Goal: Task Accomplishment & Management: Manage account settings

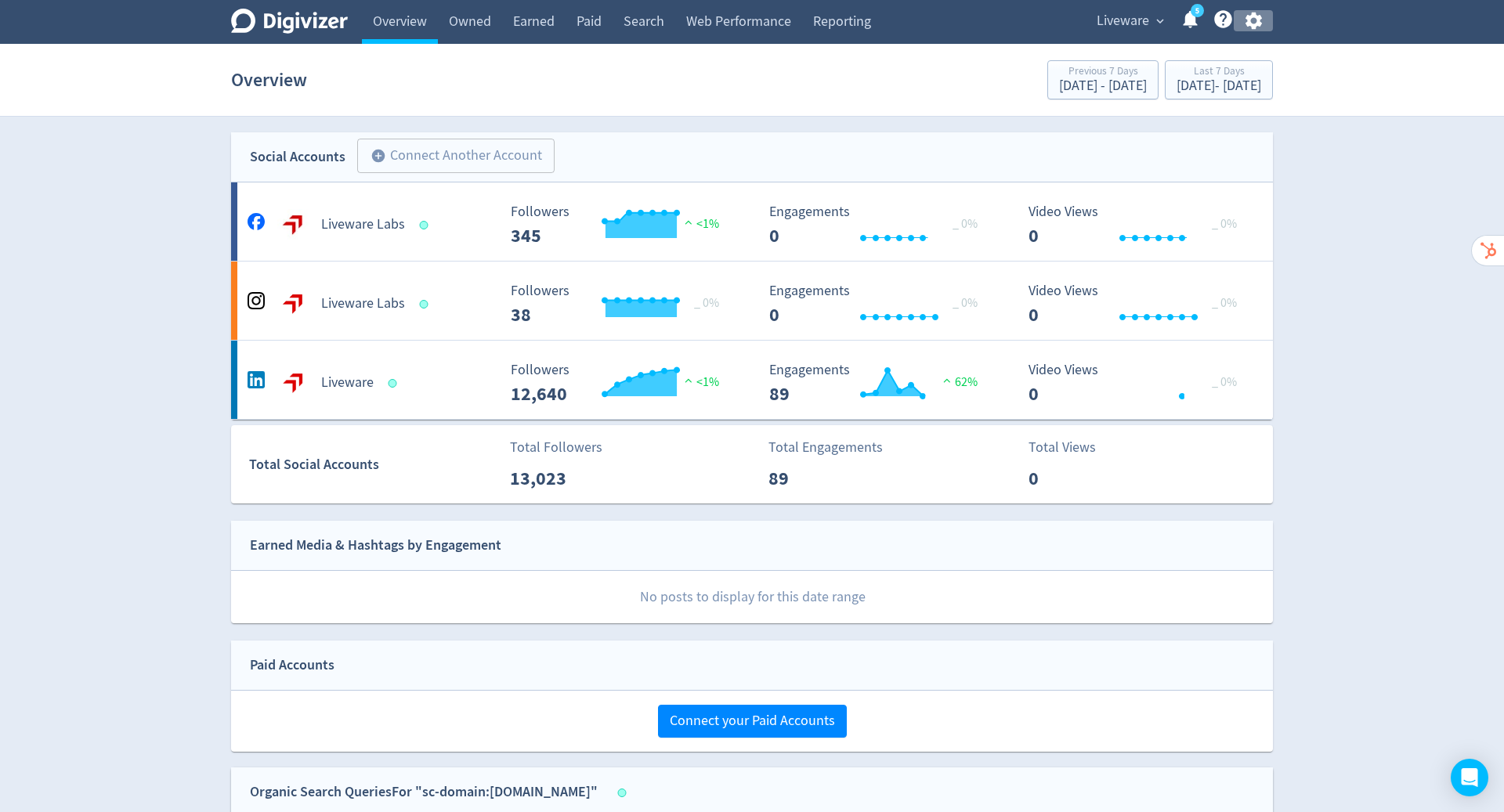
click at [1253, 21] on icon "button" at bounding box center [1253, 20] width 21 height 21
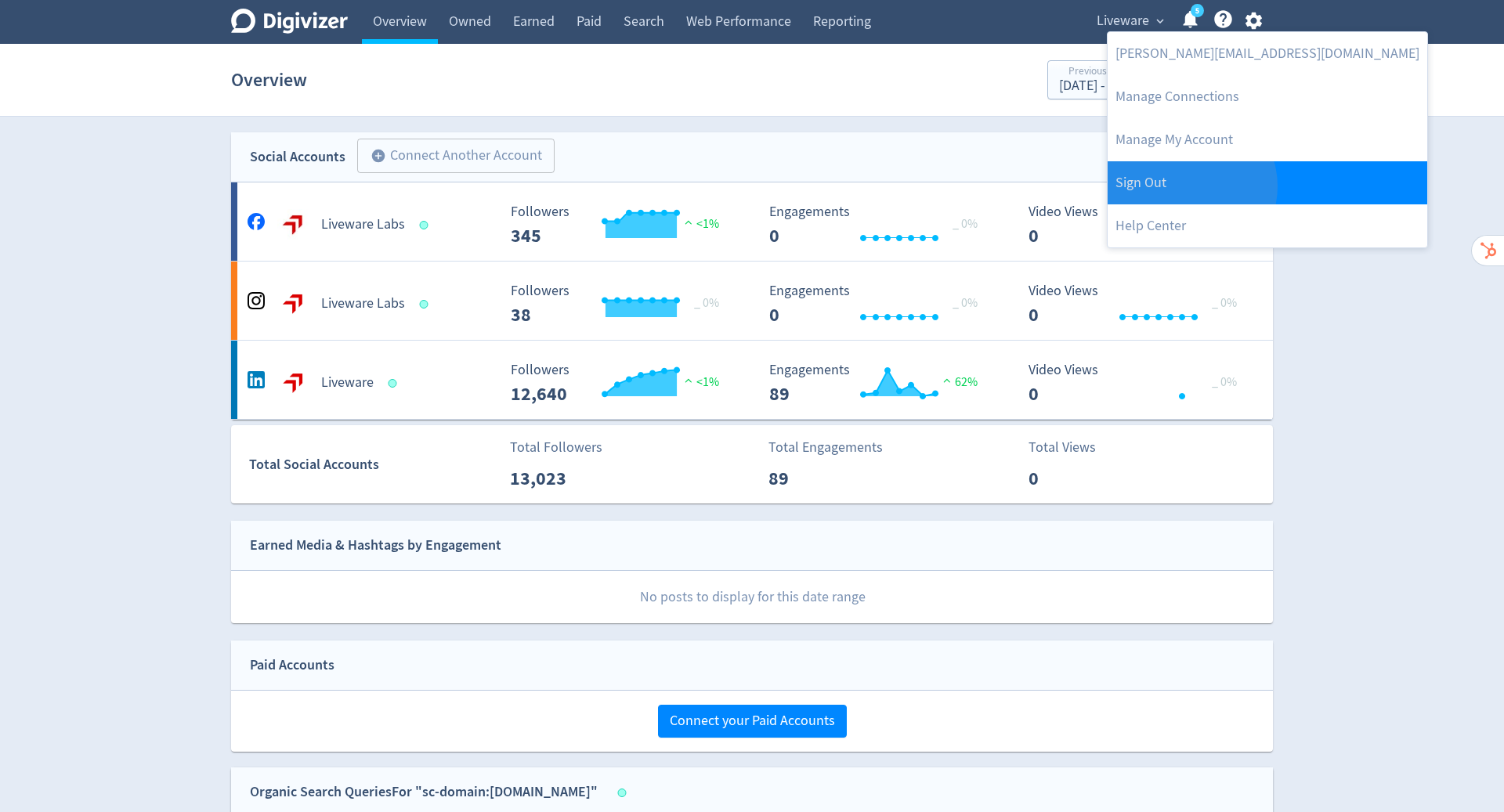
click at [1188, 187] on link "Sign Out" at bounding box center [1268, 183] width 320 height 43
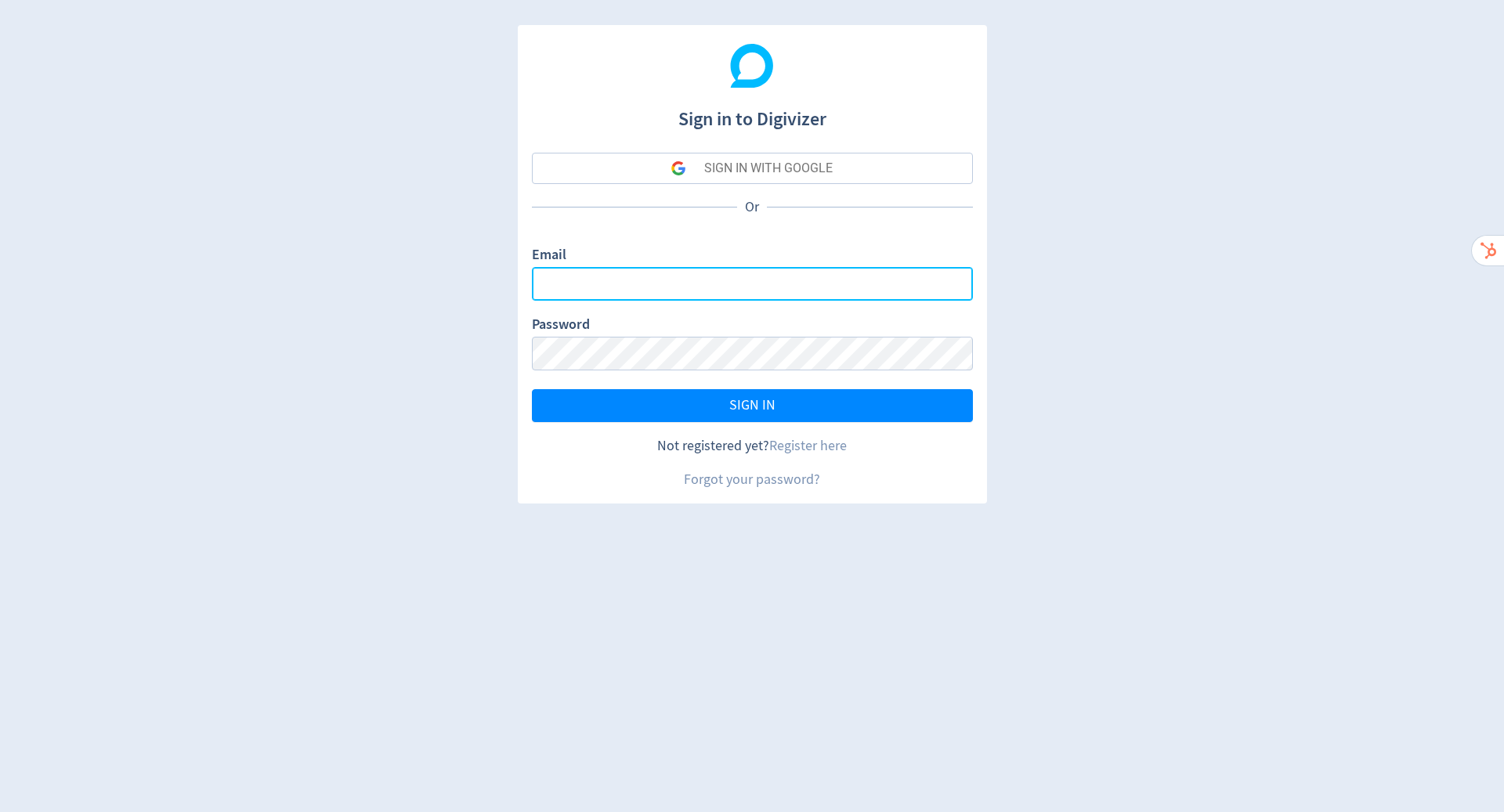
click at [797, 282] on input "Email" at bounding box center [752, 284] width 441 height 34
click at [0, 811] on com-1password-button at bounding box center [0, 812] width 0 height 0
type input "[PERSON_NAME][EMAIL_ADDRESS][PERSON_NAME][DOMAIN_NAME]"
